Goal: Information Seeking & Learning: Learn about a topic

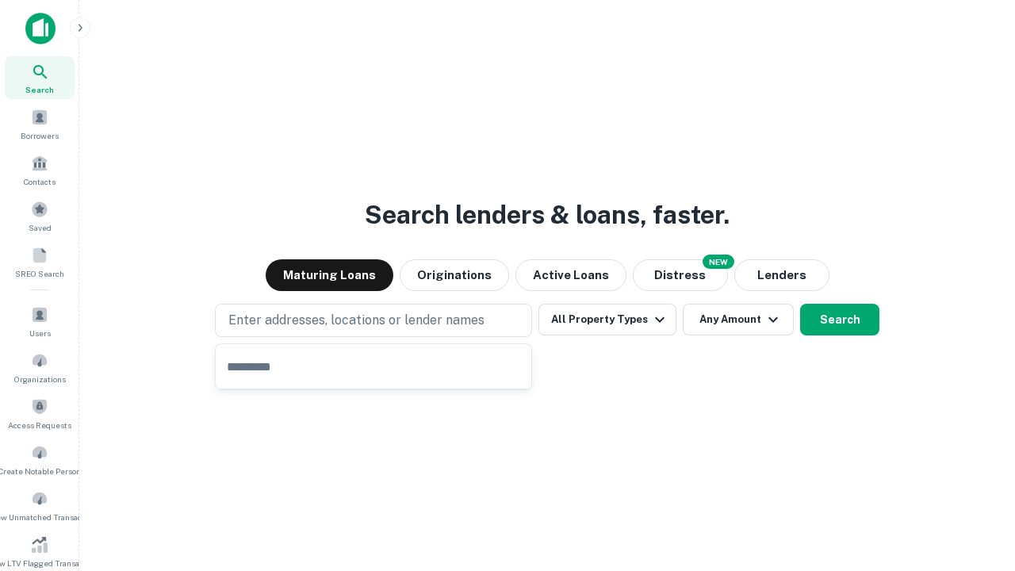
type input "**********"
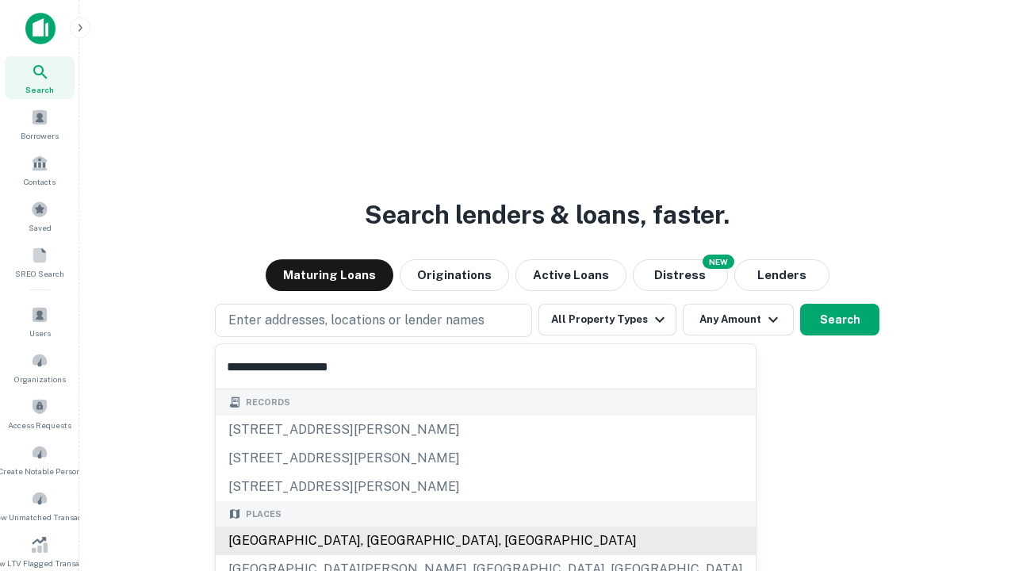
click at [379, 541] on div "[GEOGRAPHIC_DATA], [GEOGRAPHIC_DATA], [GEOGRAPHIC_DATA]" at bounding box center [486, 540] width 540 height 29
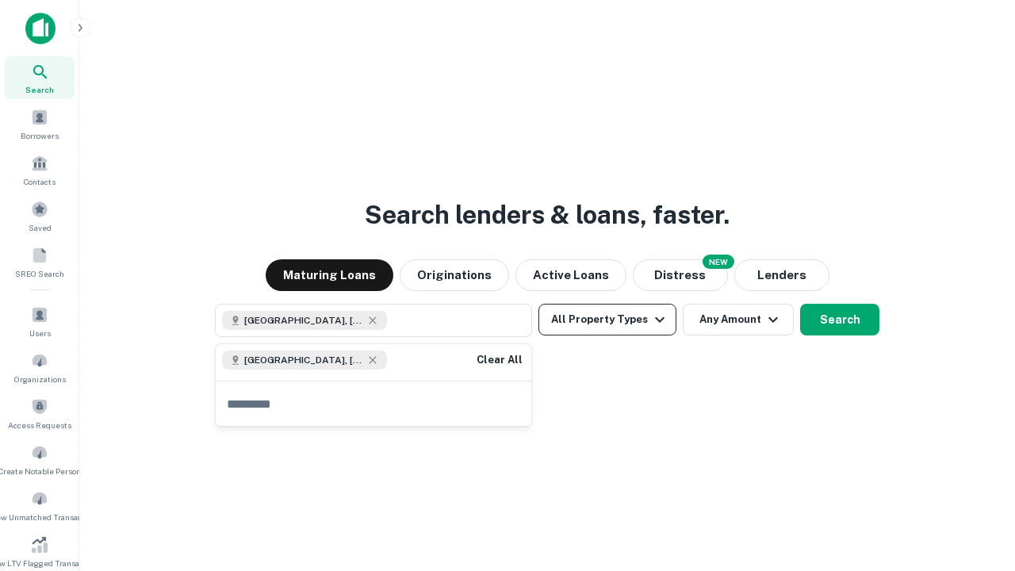
click at [607, 319] on button "All Property Types" at bounding box center [607, 320] width 138 height 32
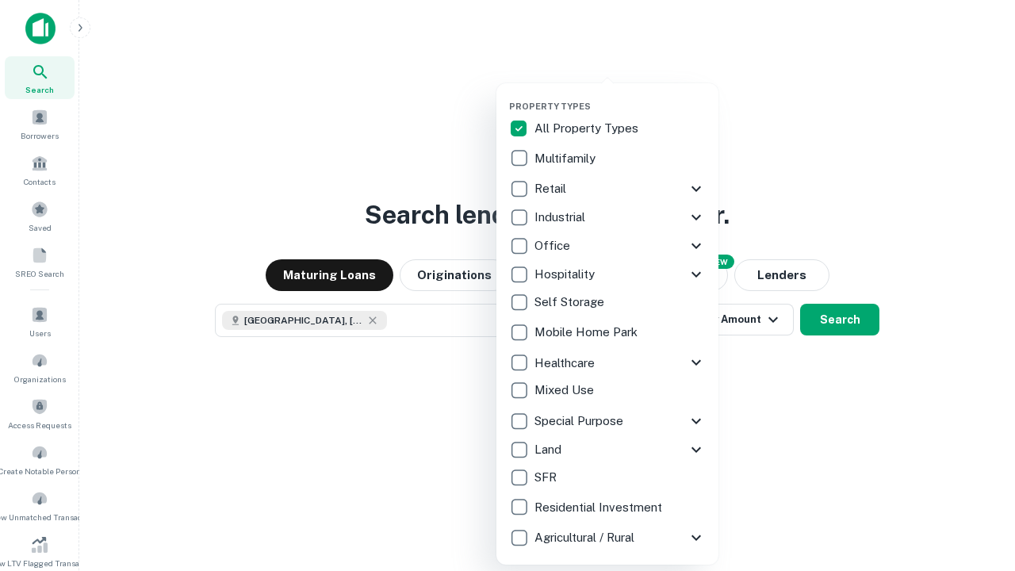
click at [620, 96] on button "button" at bounding box center [620, 96] width 222 height 1
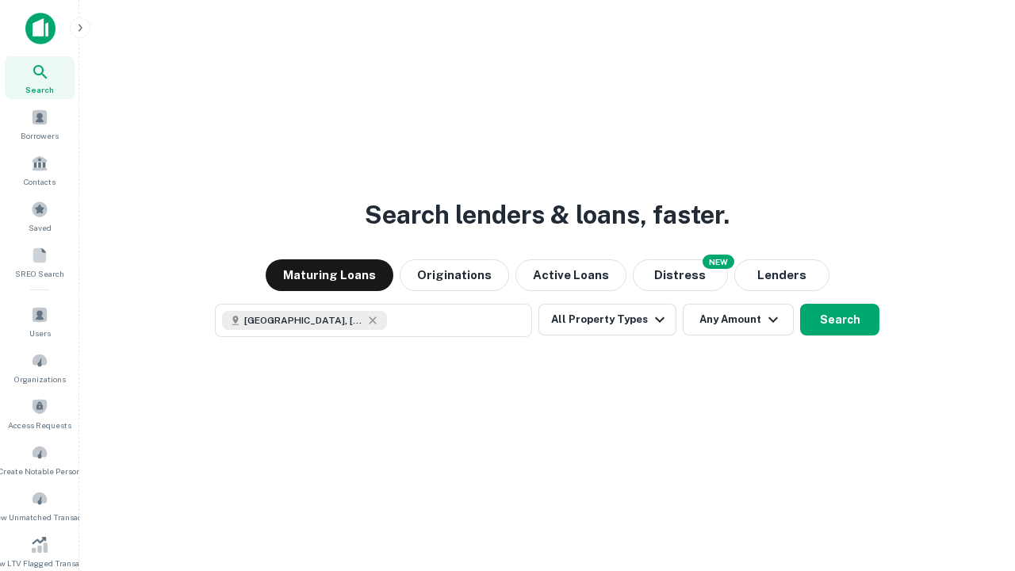
scroll to position [9, 191]
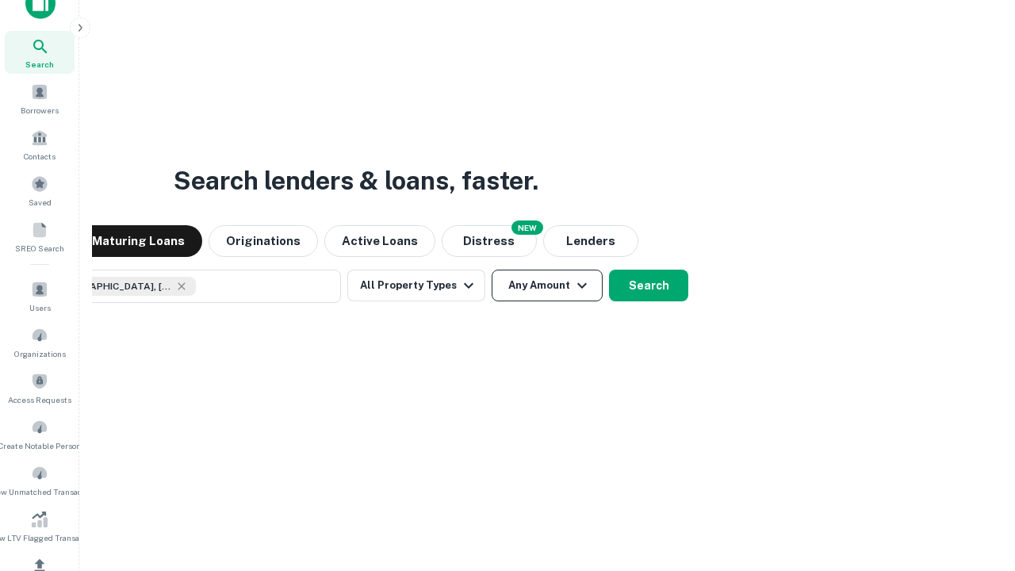
click at [491, 270] on button "Any Amount" at bounding box center [546, 286] width 111 height 32
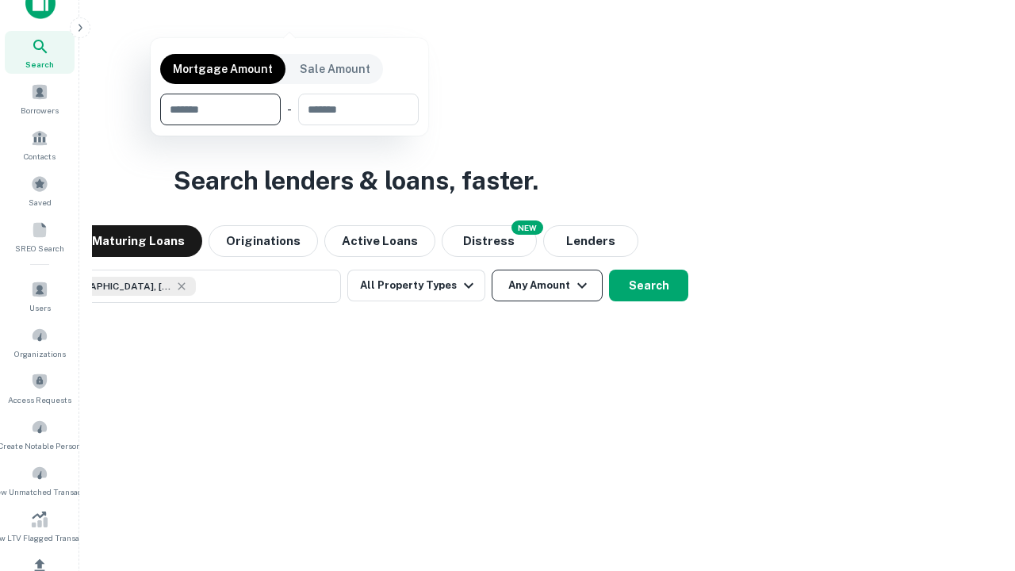
scroll to position [189, 0]
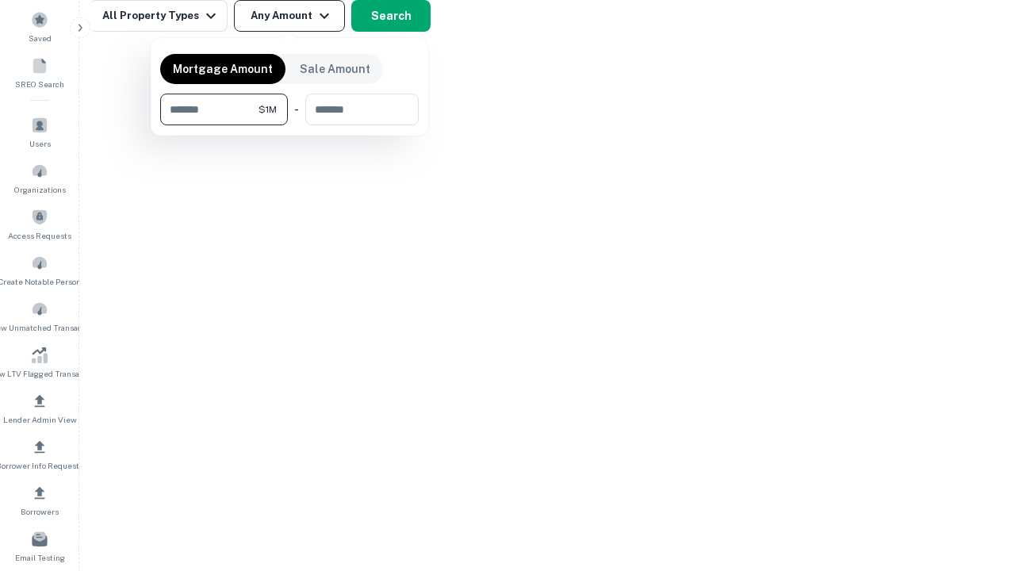
type input "*******"
click at [289, 125] on button "button" at bounding box center [289, 125] width 258 height 1
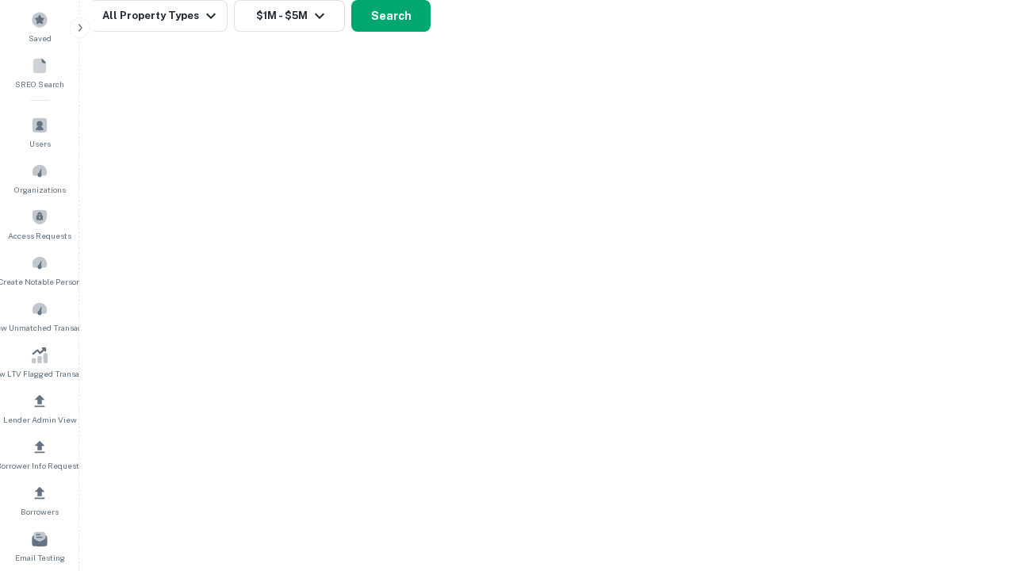
scroll to position [25, 0]
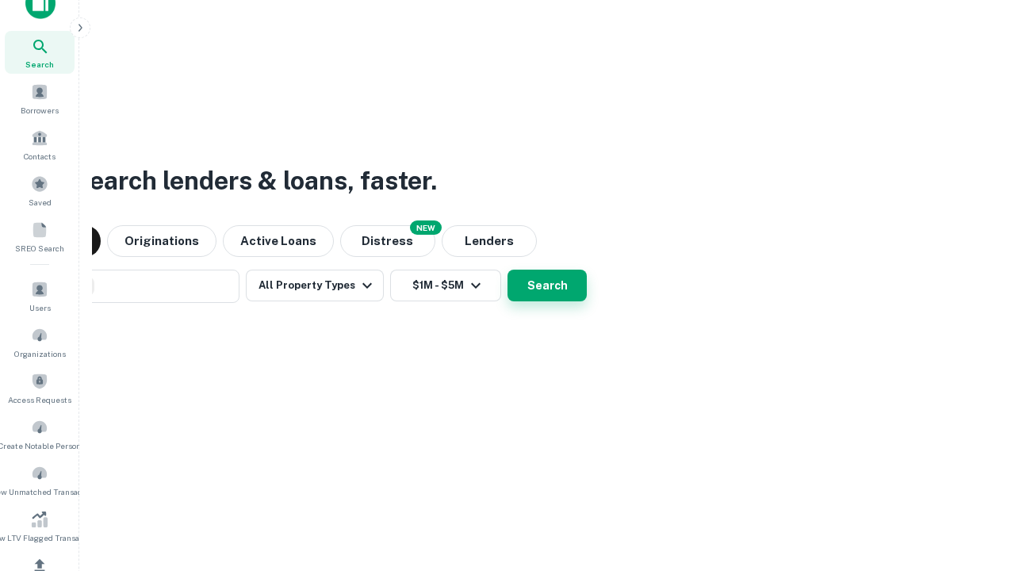
click at [507, 270] on button "Search" at bounding box center [546, 286] width 79 height 32
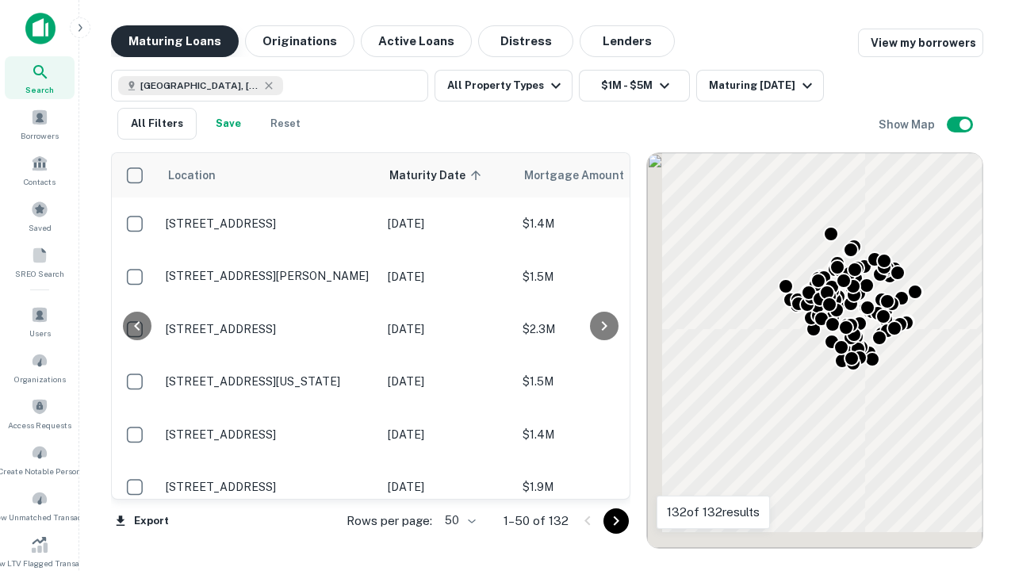
click at [174, 41] on button "Maturing Loans" at bounding box center [175, 41] width 128 height 32
